Goal: Information Seeking & Learning: Learn about a topic

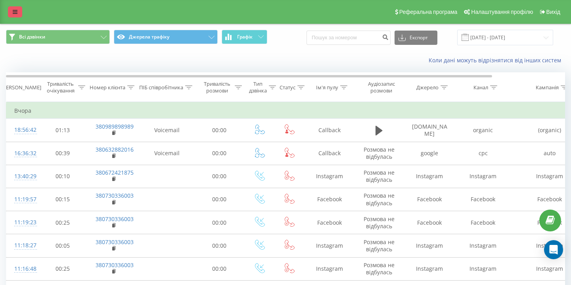
click at [14, 15] on link at bounding box center [15, 11] width 14 height 11
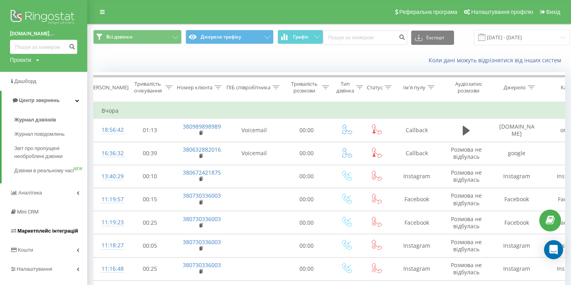
click at [32, 234] on span "Маркетплейс інтеграцій" at bounding box center [47, 231] width 61 height 6
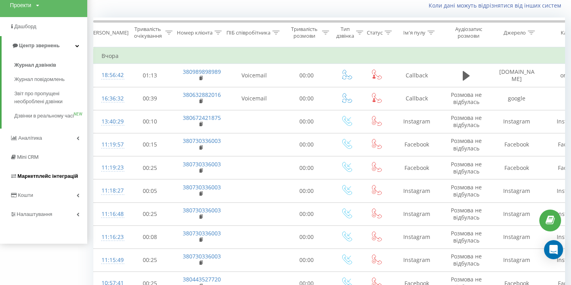
scroll to position [56, 0]
click at [31, 217] on link "Налаштування" at bounding box center [43, 213] width 87 height 19
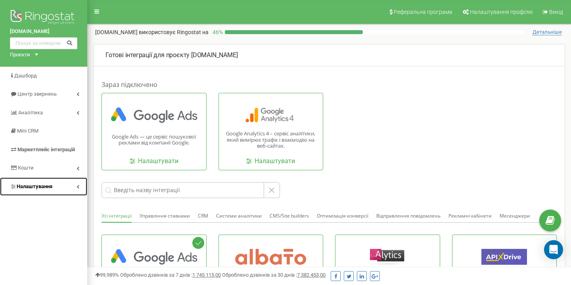
click at [44, 183] on span "Налаштування" at bounding box center [31, 187] width 42 height 8
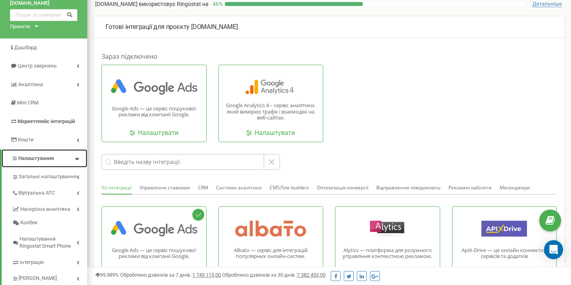
scroll to position [29, 0]
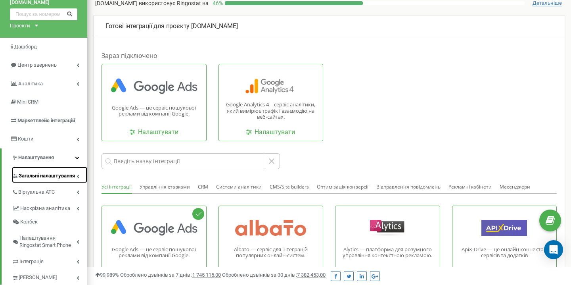
click at [35, 175] on span "Загальні налаштування" at bounding box center [47, 176] width 56 height 8
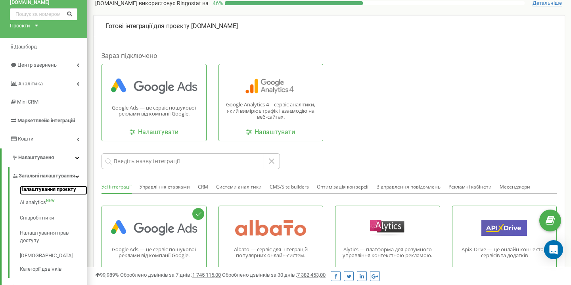
click at [39, 195] on link "Налаштування проєкту" at bounding box center [53, 191] width 67 height 10
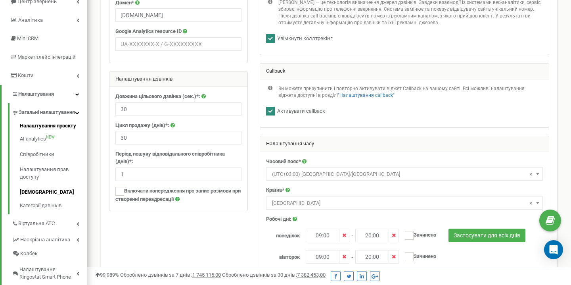
scroll to position [108, 0]
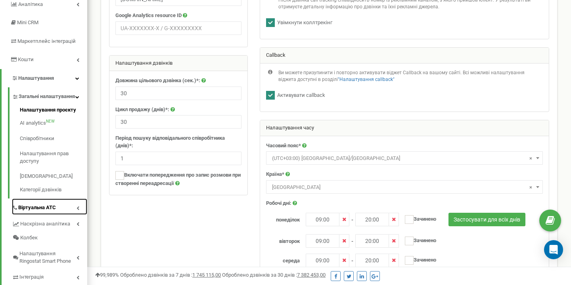
click at [35, 211] on span "Віртуальна АТС" at bounding box center [37, 208] width 38 height 8
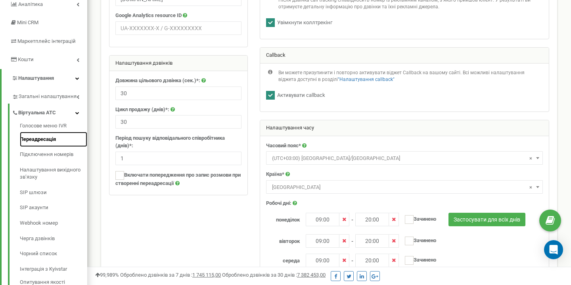
click at [38, 139] on link "Переадресація" at bounding box center [53, 139] width 67 height 15
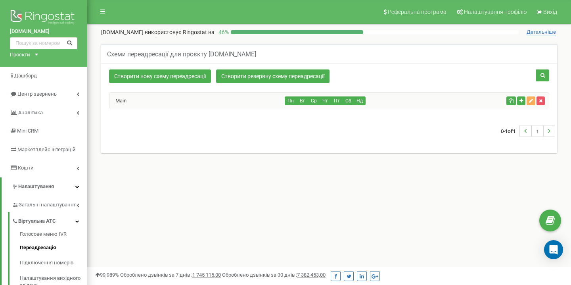
click at [232, 102] on div "Main" at bounding box center [197, 101] width 176 height 16
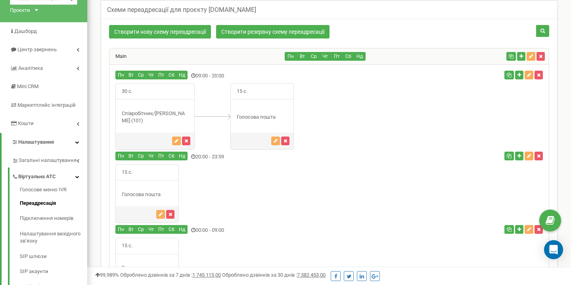
scroll to position [46, 0]
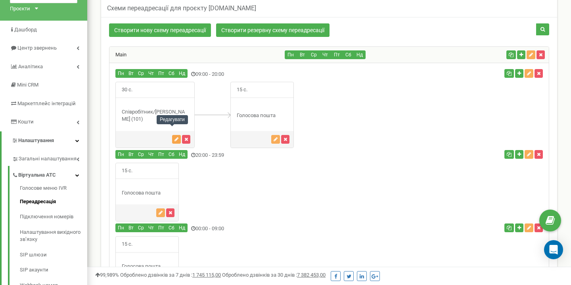
click at [173, 135] on button "button" at bounding box center [176, 139] width 9 height 9
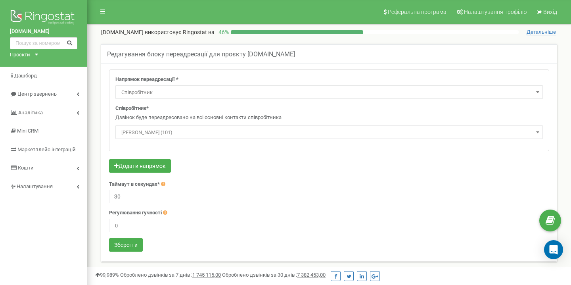
select select "Employee"
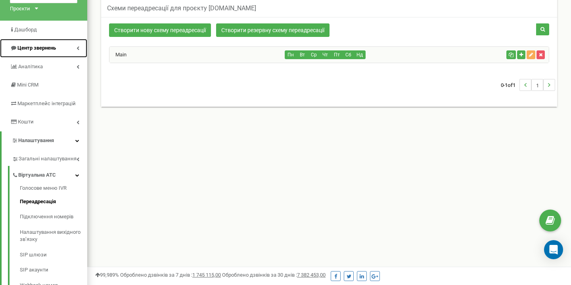
click at [45, 46] on span "Центр звернень" at bounding box center [36, 48] width 38 height 6
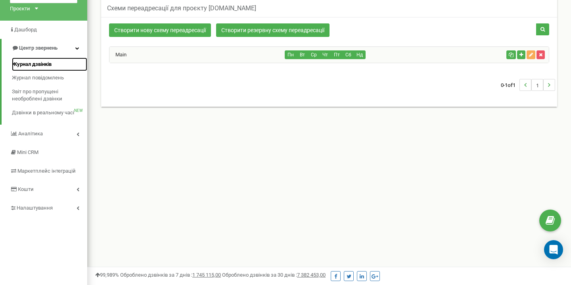
click at [30, 63] on span "Журнал дзвінків" at bounding box center [32, 65] width 40 height 8
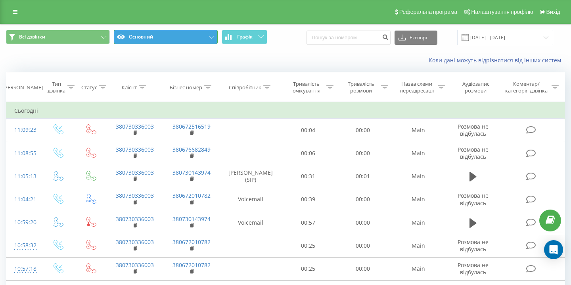
click at [181, 33] on button "Основний" at bounding box center [166, 37] width 104 height 14
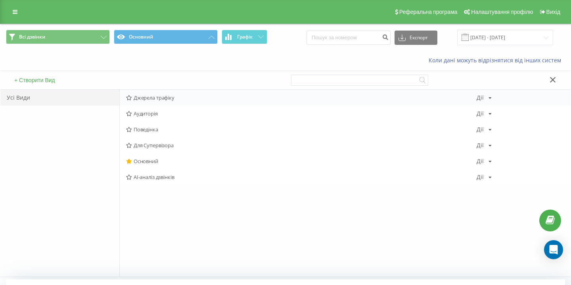
click at [129, 95] on span "Джерела трафіку" at bounding box center [301, 98] width 351 height 6
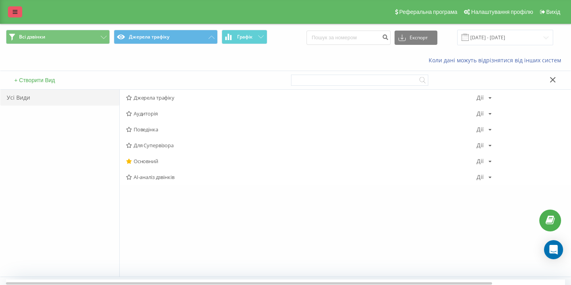
click at [12, 12] on link at bounding box center [15, 11] width 14 height 11
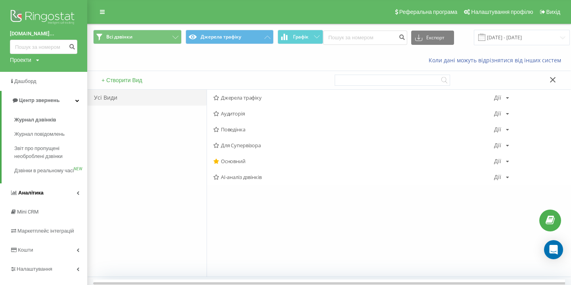
click at [36, 197] on span "Аналiтика" at bounding box center [27, 193] width 34 height 8
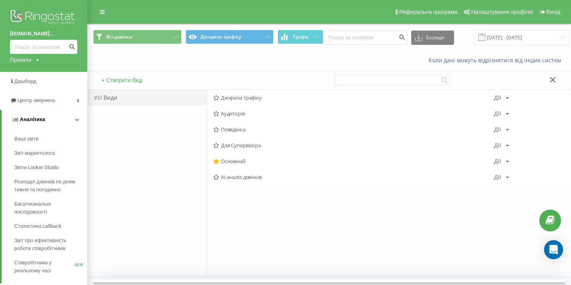
click at [72, 122] on link "Аналiтика" at bounding box center [45, 119] width 86 height 19
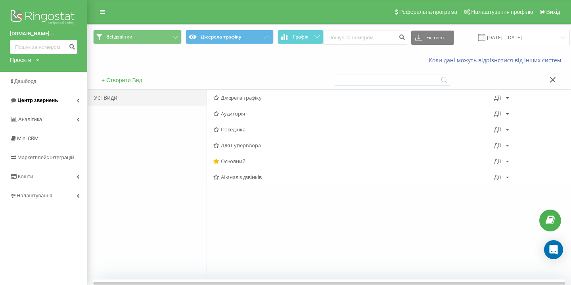
click at [44, 100] on span "Центр звернень" at bounding box center [37, 100] width 40 height 6
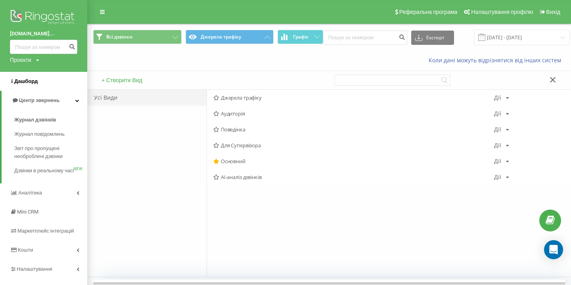
click at [30, 79] on span "Дашборд" at bounding box center [25, 81] width 23 height 6
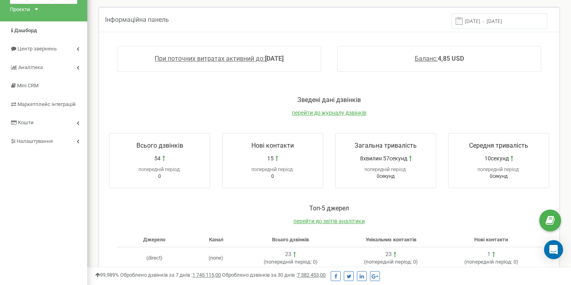
scroll to position [39, 0]
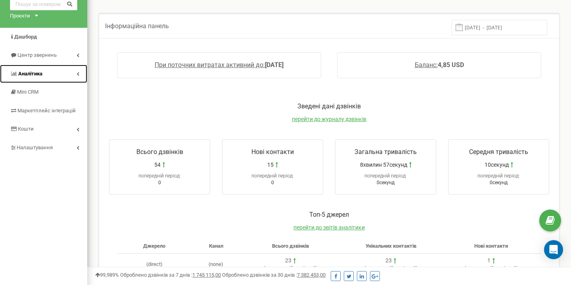
click at [79, 75] on icon at bounding box center [78, 74] width 3 height 4
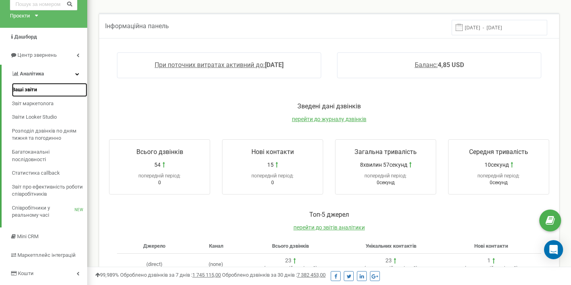
click at [25, 90] on span "Ваші звіти" at bounding box center [24, 90] width 25 height 8
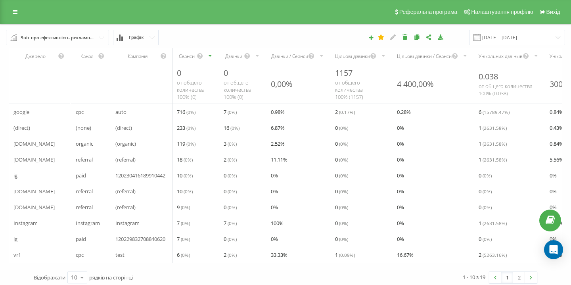
click at [101, 36] on input "text" at bounding box center [58, 37] width 102 height 14
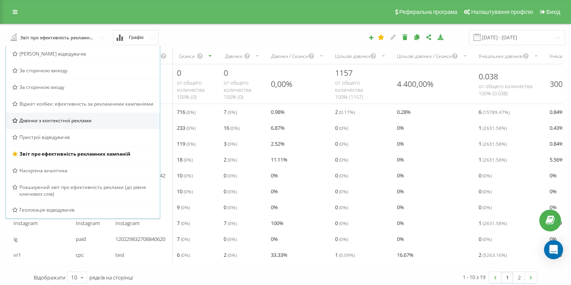
click at [51, 119] on span "Дзвінки з контекстної реклами" at bounding box center [55, 120] width 72 height 7
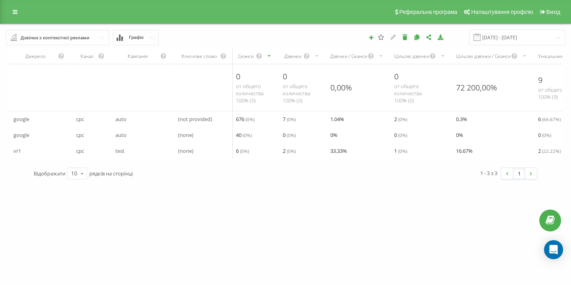
click at [88, 38] on div "Дзвінки з контекстної реклами" at bounding box center [55, 37] width 69 height 9
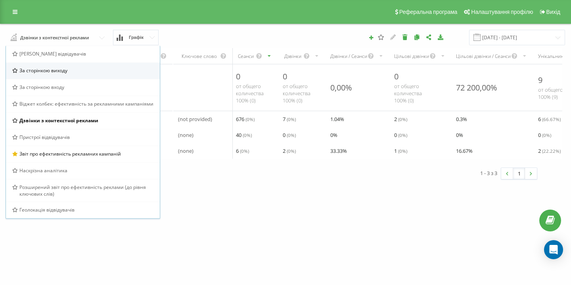
click at [52, 74] on div "За сторінкою виходу" at bounding box center [83, 70] width 154 height 17
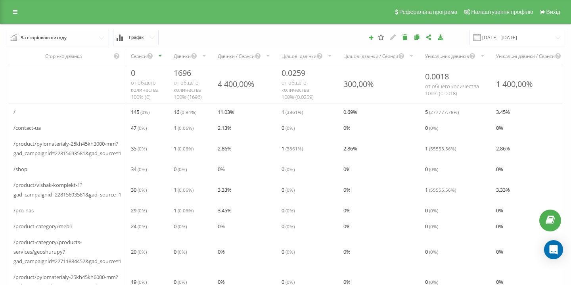
click at [83, 36] on input "text" at bounding box center [58, 37] width 102 height 14
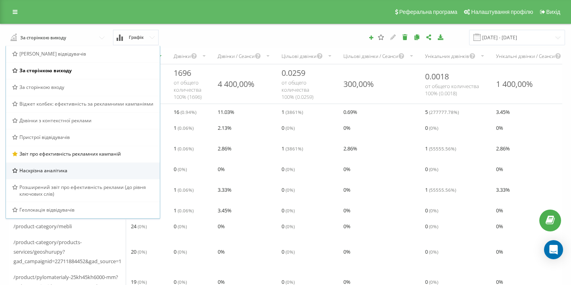
click at [44, 168] on span "Наскрізна аналітика" at bounding box center [43, 170] width 48 height 7
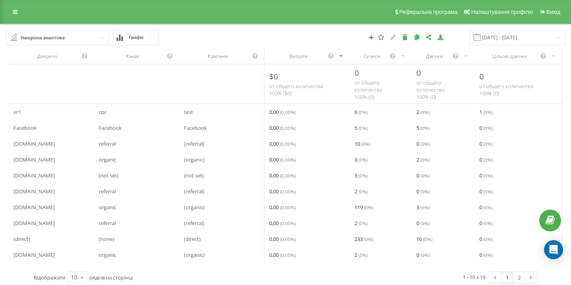
click at [85, 40] on input "text" at bounding box center [58, 37] width 102 height 14
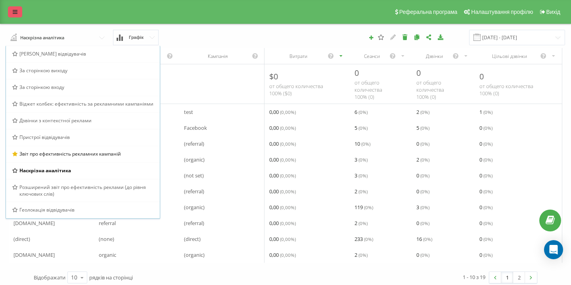
click at [12, 12] on link at bounding box center [15, 11] width 14 height 11
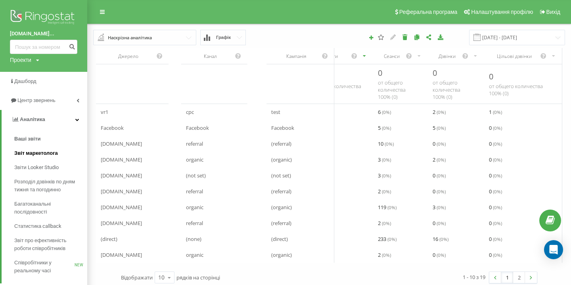
click at [30, 157] on span "Звіт маркетолога" at bounding box center [36, 153] width 44 height 8
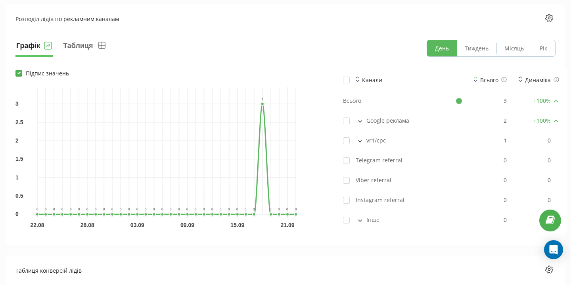
scroll to position [574, 0]
click at [359, 121] on icon at bounding box center [360, 120] width 4 height 2
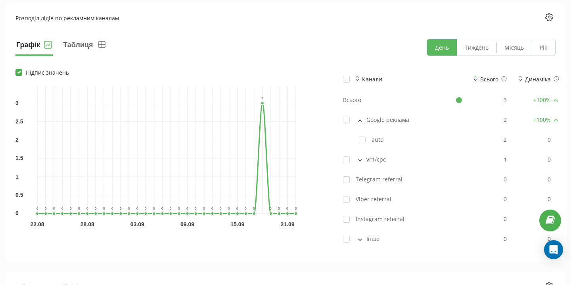
click at [361, 122] on button at bounding box center [360, 119] width 9 height 7
click at [361, 141] on icon at bounding box center [360, 140] width 4 height 2
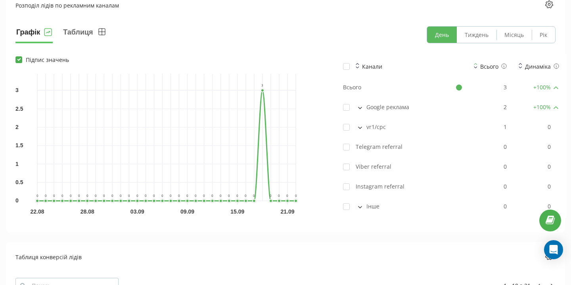
scroll to position [589, 0]
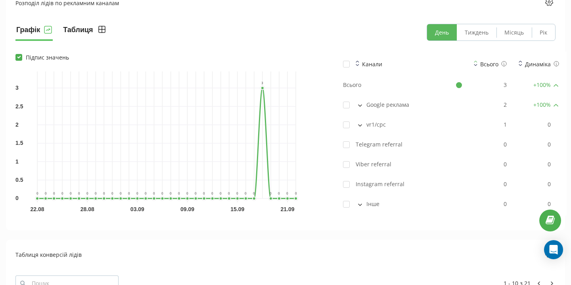
click at [81, 29] on button "Таблиця" at bounding box center [84, 32] width 45 height 17
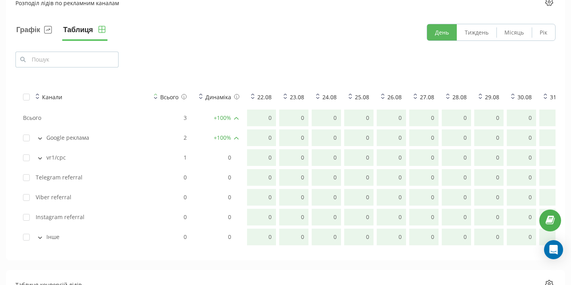
click at [39, 136] on button at bounding box center [40, 137] width 9 height 7
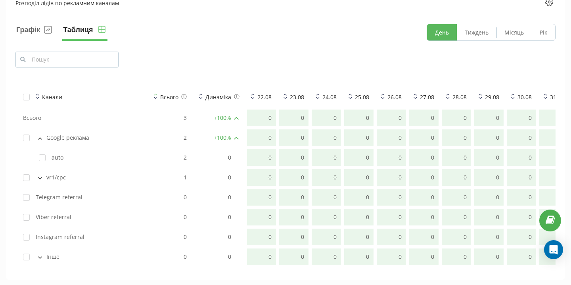
click at [39, 136] on button at bounding box center [40, 137] width 9 height 7
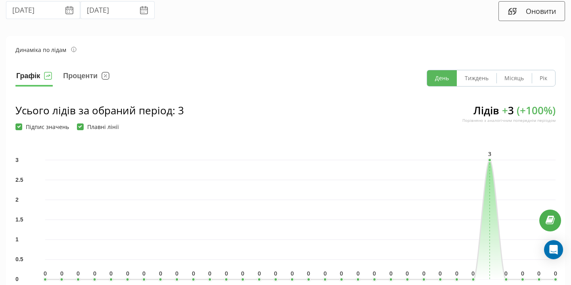
scroll to position [0, 0]
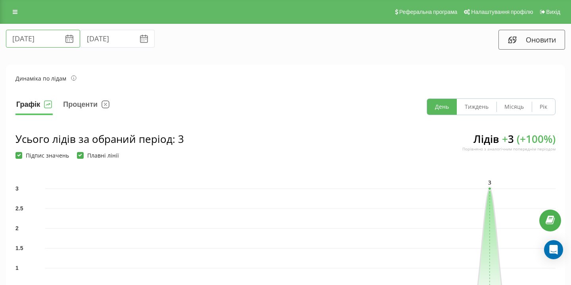
click at [30, 40] on input "[DATE]" at bounding box center [43, 39] width 74 height 18
click at [148, 36] on div "[DATE] [DATE]" at bounding box center [142, 40] width 285 height 20
click at [15, 13] on icon at bounding box center [15, 12] width 5 height 6
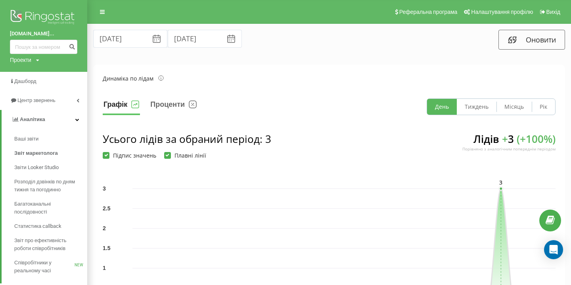
click at [261, 45] on div "[DATE] [DATE]" at bounding box center [209, 40] width 242 height 20
